Goal: Task Accomplishment & Management: Manage account settings

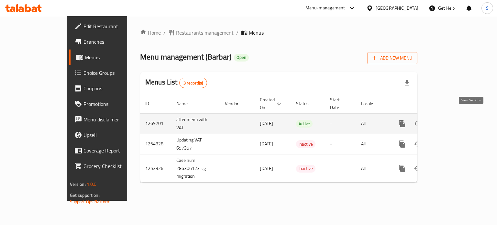
click at [457, 116] on link "enhanced table" at bounding box center [449, 124] width 16 height 16
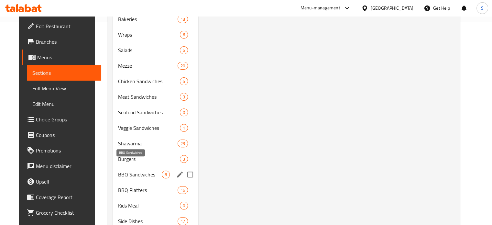
scroll to position [206, 0]
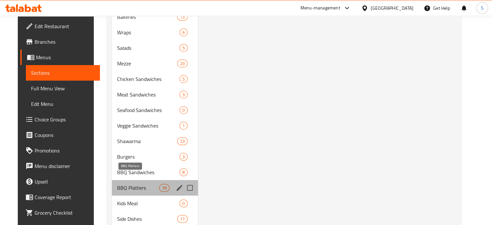
click at [128, 184] on span "BBQ Platters" at bounding box center [138, 188] width 42 height 8
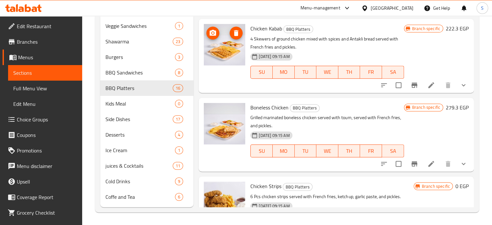
scroll to position [157, 0]
click at [460, 163] on icon "show more" at bounding box center [464, 164] width 8 height 8
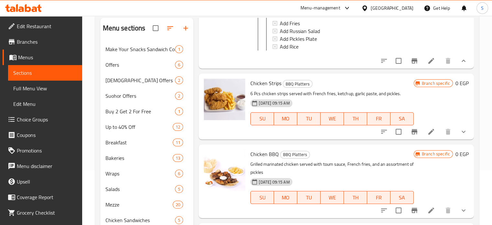
scroll to position [671, 0]
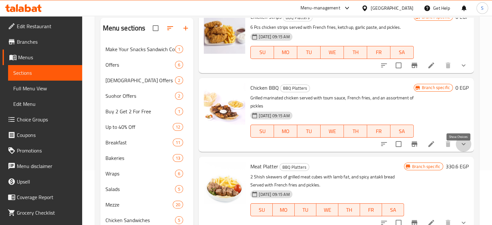
click at [460, 148] on icon "show more" at bounding box center [464, 144] width 8 height 8
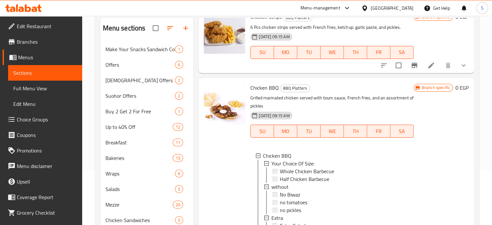
scroll to position [691, 0]
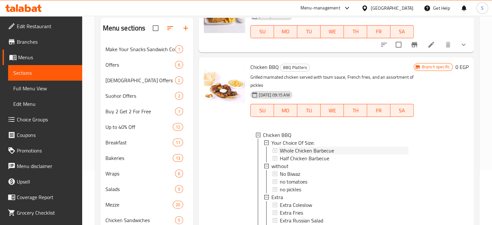
click at [377, 152] on div "Whole Chicken Barbecue" at bounding box center [344, 151] width 128 height 8
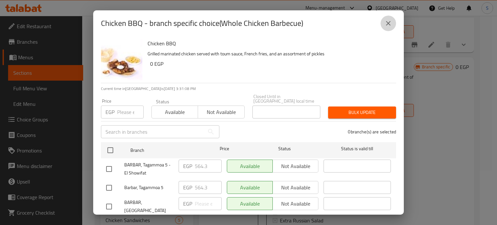
click at [389, 25] on icon "close" at bounding box center [388, 23] width 8 height 8
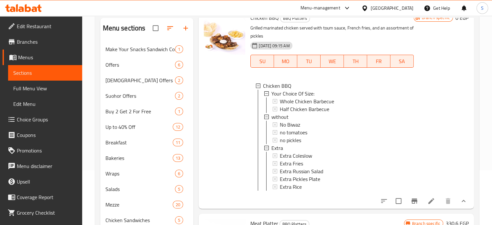
scroll to position [740, 0]
click at [356, 111] on div "Half Chicken Barbecue" at bounding box center [344, 109] width 128 height 8
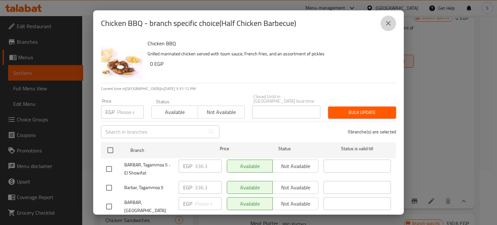
click at [391, 18] on button "close" at bounding box center [389, 24] width 16 height 16
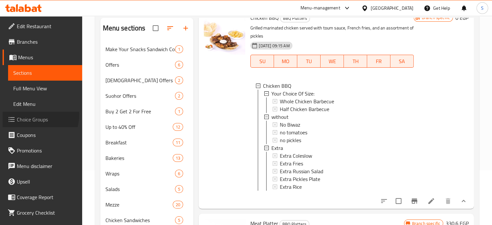
click at [32, 116] on span "Choice Groups" at bounding box center [47, 120] width 60 height 8
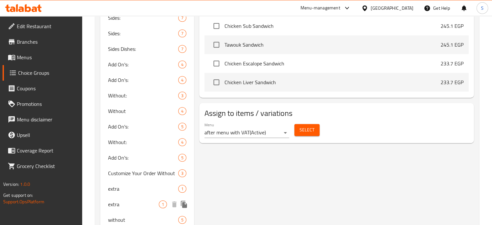
scroll to position [724, 0]
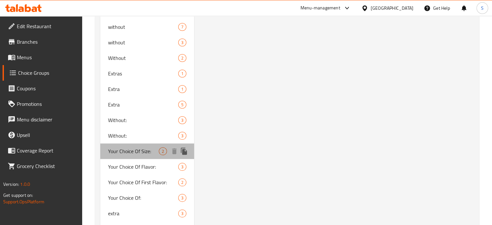
click at [138, 147] on span "Your Choice Of Size:" at bounding box center [133, 151] width 51 height 8
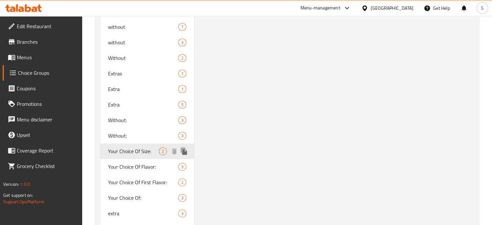
type input "Your Choice Of Size:"
type input "إختيارك من الحجم:"
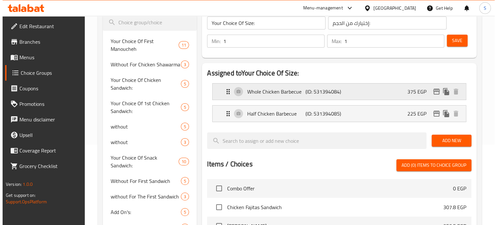
scroll to position [51, 0]
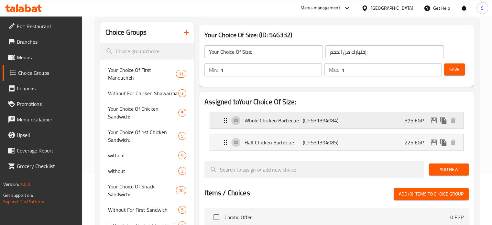
click at [434, 122] on icon "edit" at bounding box center [434, 121] width 8 height 8
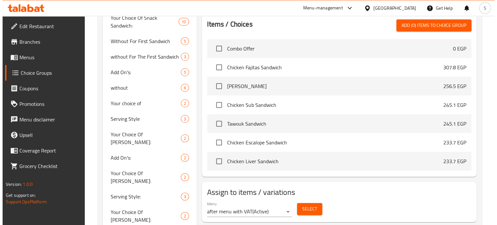
scroll to position [57, 0]
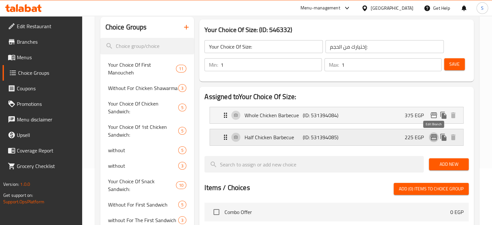
click at [435, 138] on icon "edit" at bounding box center [434, 137] width 8 height 8
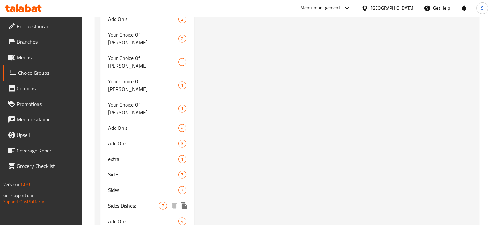
scroll to position [1085, 0]
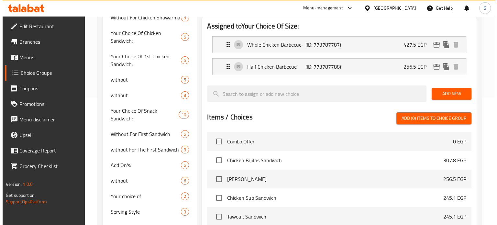
scroll to position [70, 0]
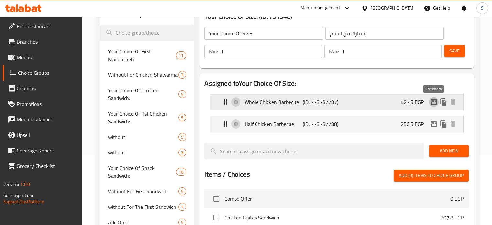
click at [435, 104] on icon "edit" at bounding box center [434, 102] width 8 height 8
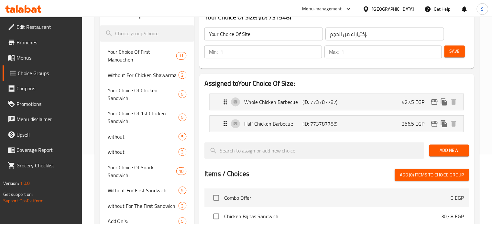
scroll to position [1166, 0]
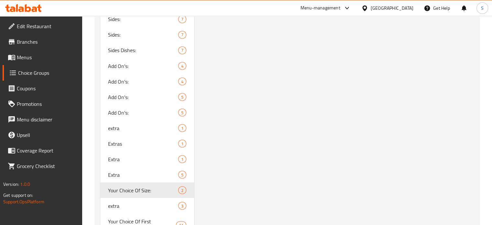
click at [37, 59] on span "Menus" at bounding box center [47, 57] width 60 height 8
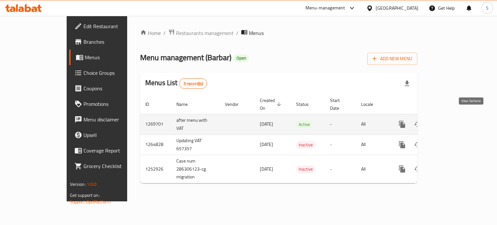
click at [457, 121] on link "enhanced table" at bounding box center [449, 125] width 16 height 16
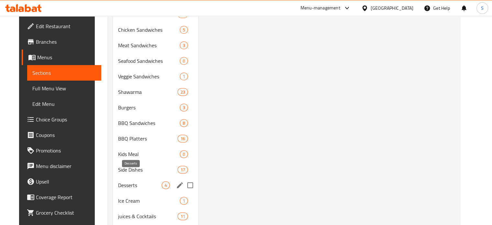
scroll to position [255, 0]
click at [131, 134] on span "BBQ Platters" at bounding box center [148, 138] width 60 height 8
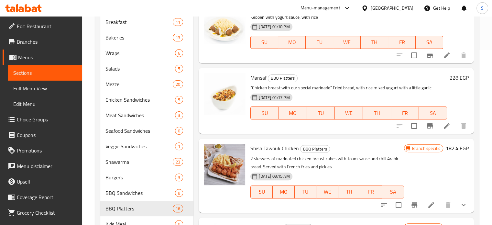
scroll to position [422, 0]
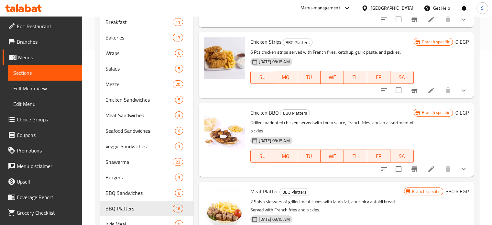
click at [432, 167] on li at bounding box center [431, 169] width 18 height 12
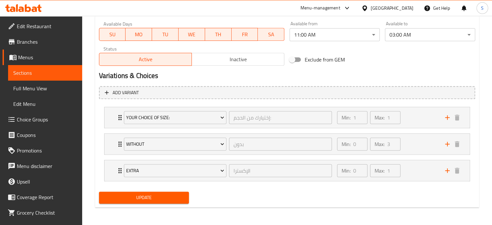
scroll to position [305, 0]
click at [104, 121] on div "Your Choice Of Size: إختيارك من الحجم: ​ Min: 1 ​ Max: 1 ​ Whole Chicken Barbec…" at bounding box center [287, 117] width 366 height 21
click at [108, 121] on div "Your Choice Of Size: إختيارك من الحجم: ​ Min: 1 ​ Max: 1 ​" at bounding box center [287, 117] width 365 height 21
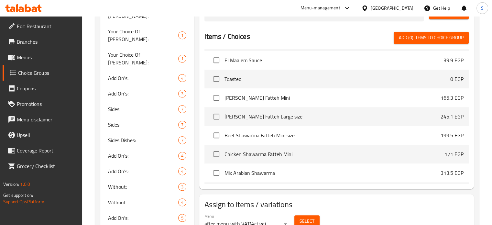
scroll to position [1547, 0]
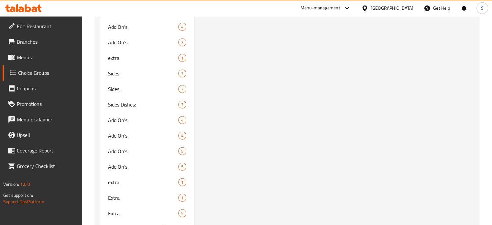
click at [153, 225] on span "Your Choice Of Size:" at bounding box center [133, 229] width 51 height 8
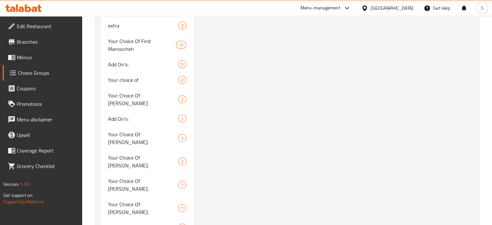
type input "Your Choice Of Size:"
type input "إختيارك من الحجم:"
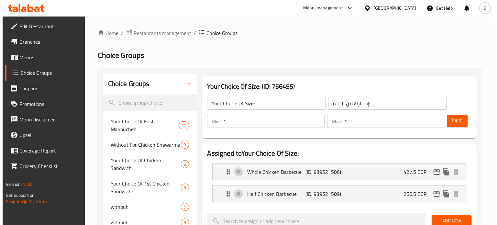
scroll to position [30, 0]
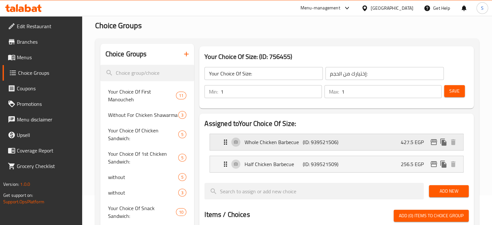
click at [433, 141] on icon "edit" at bounding box center [434, 142] width 6 height 6
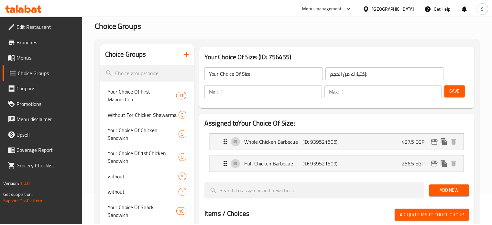
scroll to position [1547, 0]
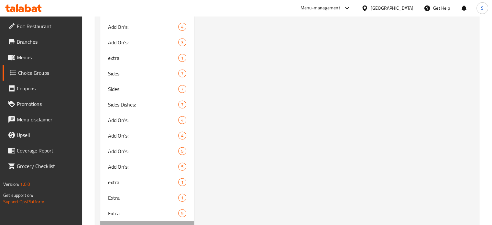
click at [117, 225] on span "Your Choice Of Size:" at bounding box center [133, 229] width 51 height 8
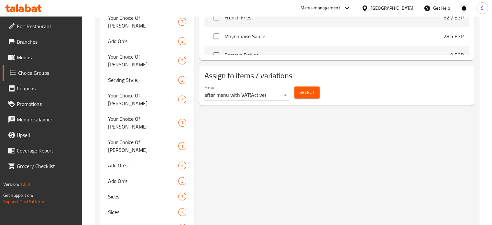
scroll to position [0, 0]
